Goal: Information Seeking & Learning: Understand process/instructions

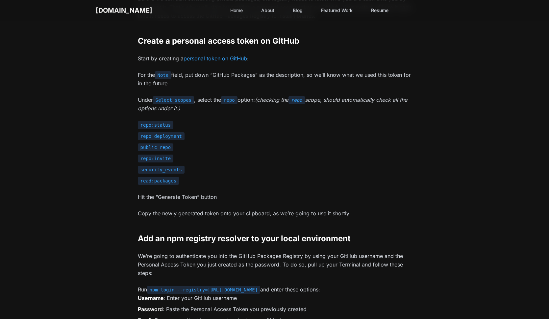
scroll to position [279, 0]
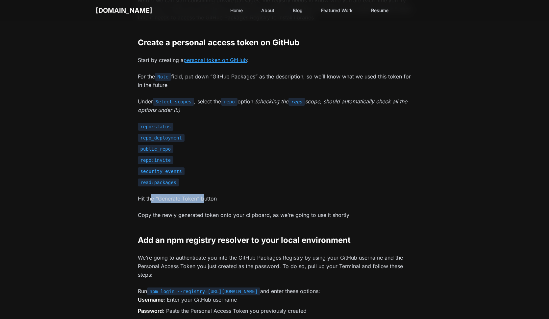
drag, startPoint x: 172, startPoint y: 197, endPoint x: 211, endPoint y: 197, distance: 38.8
click at [207, 197] on p "Hit the “Generate Token” button" at bounding box center [274, 199] width 273 height 9
click at [211, 197] on p "Hit the “Generate Token” button" at bounding box center [274, 199] width 273 height 9
click at [158, 157] on code "repo:invite" at bounding box center [156, 160] width 36 height 8
drag, startPoint x: 155, startPoint y: 151, endPoint x: 154, endPoint y: 147, distance: 3.6
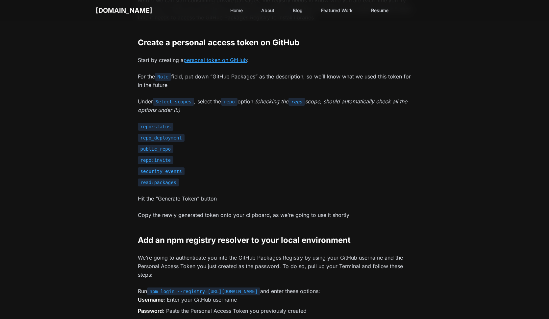
click at [154, 150] on code "public_repo" at bounding box center [156, 149] width 36 height 8
drag, startPoint x: 155, startPoint y: 139, endPoint x: 157, endPoint y: 129, distance: 10.0
click at [155, 137] on code "repo_deployment" at bounding box center [161, 138] width 47 height 8
click at [157, 129] on code "repo:status" at bounding box center [156, 127] width 36 height 8
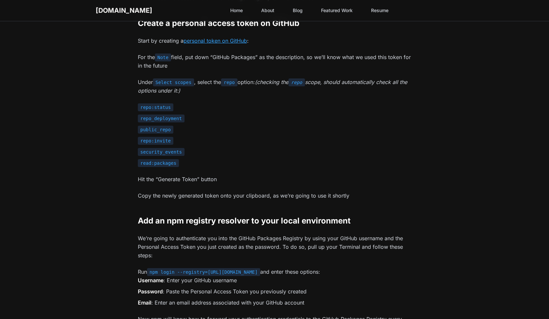
scroll to position [373, 0]
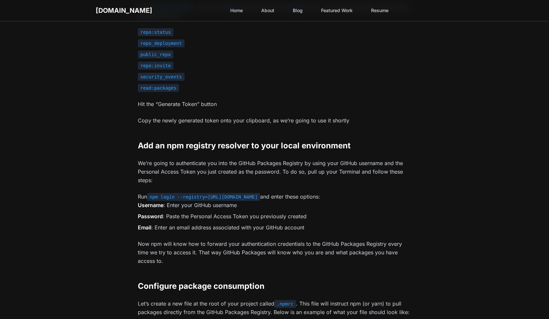
click at [165, 226] on li "Email : Enter an email address associated with your GitHub account" at bounding box center [274, 227] width 273 height 9
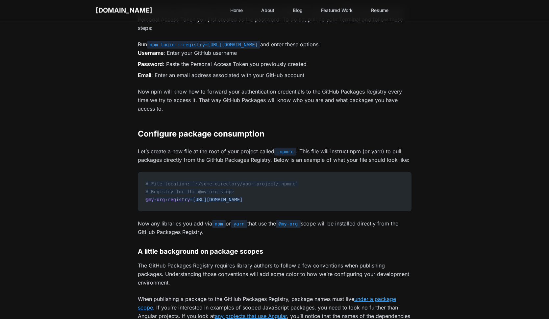
scroll to position [552, 0]
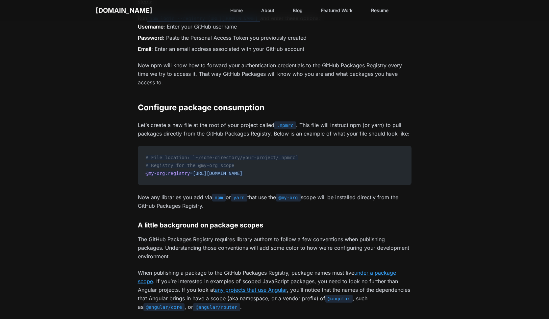
click at [284, 159] on span "# File location: `~/some-directory/your-project/.npmrc`" at bounding box center [222, 157] width 152 height 5
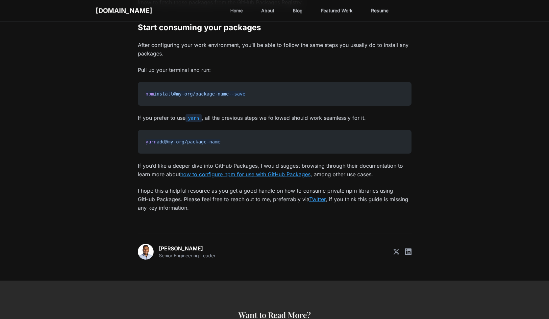
scroll to position [1083, 0]
